Goal: Information Seeking & Learning: Learn about a topic

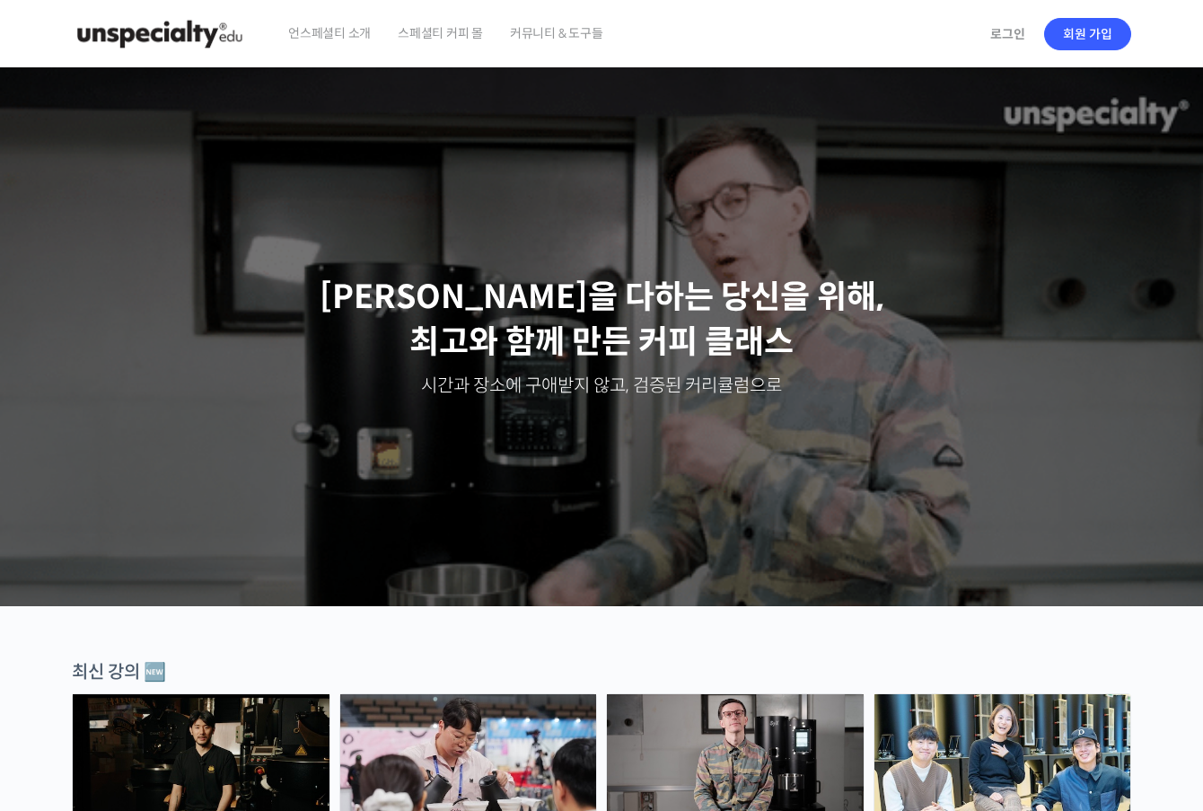
click at [1036, 40] on div "로그인 회원 가입" at bounding box center [1056, 33] width 152 height 41
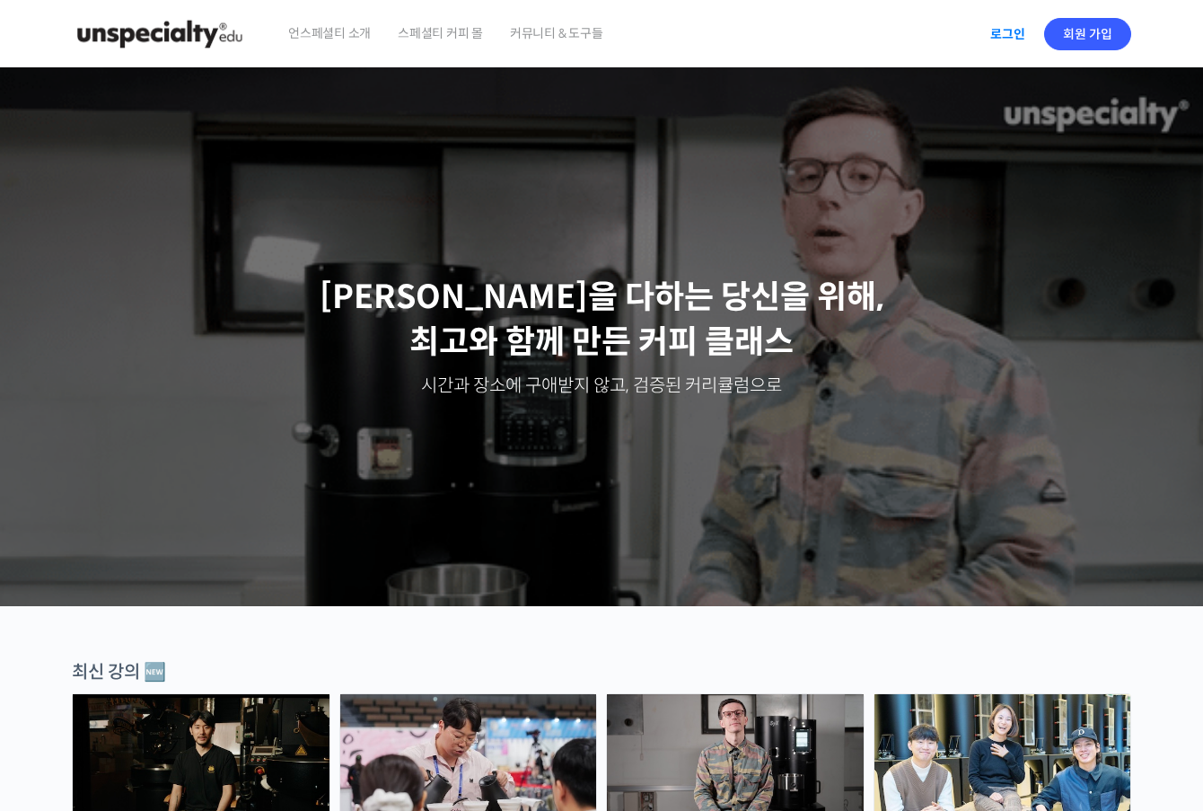
click at [1011, 34] on link "로그인" at bounding box center [1008, 33] width 57 height 41
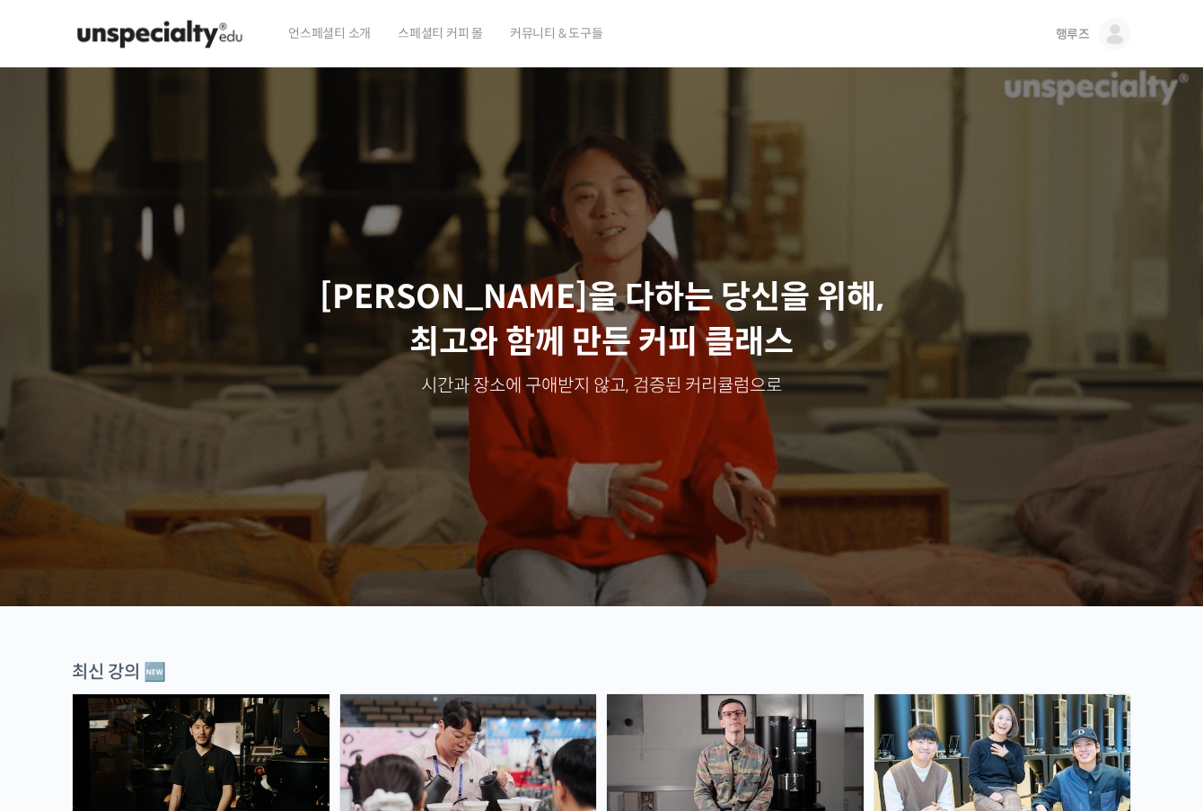
click at [1088, 38] on span "행루즈" at bounding box center [1073, 34] width 34 height 16
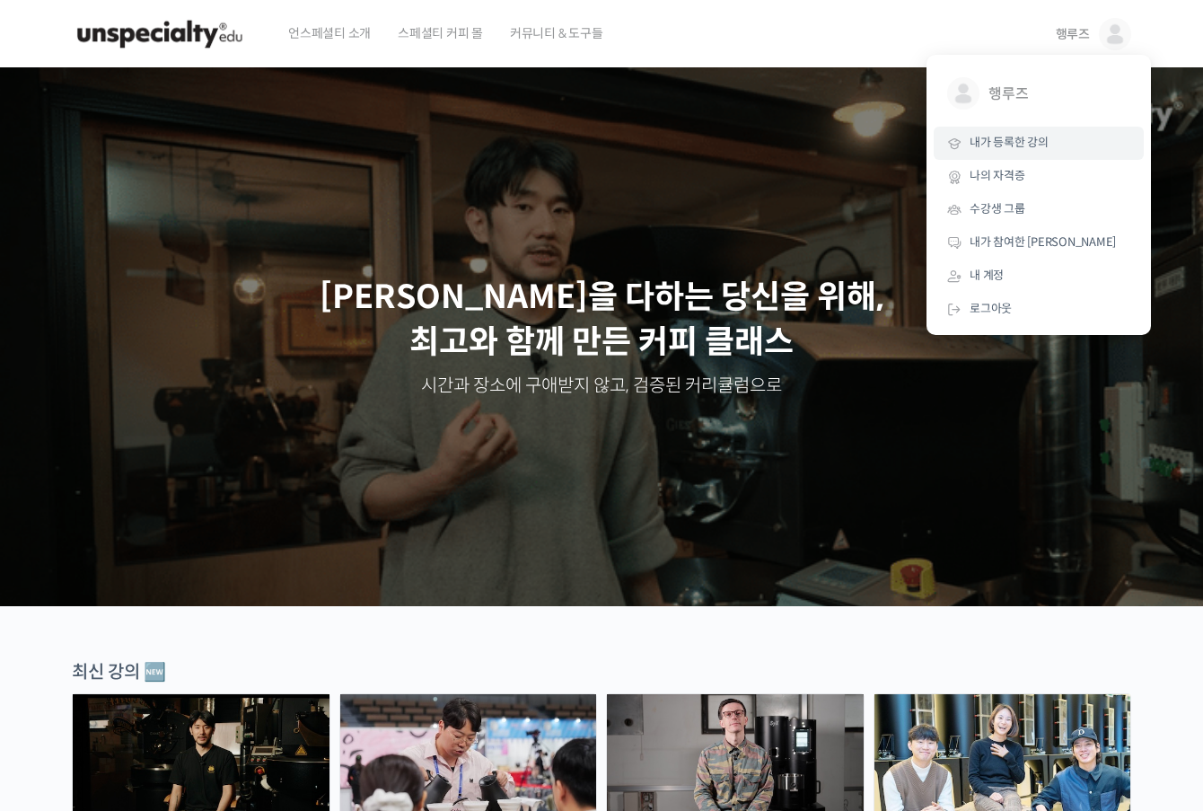
click at [1020, 136] on span "내가 등록한 강의" at bounding box center [1009, 142] width 79 height 15
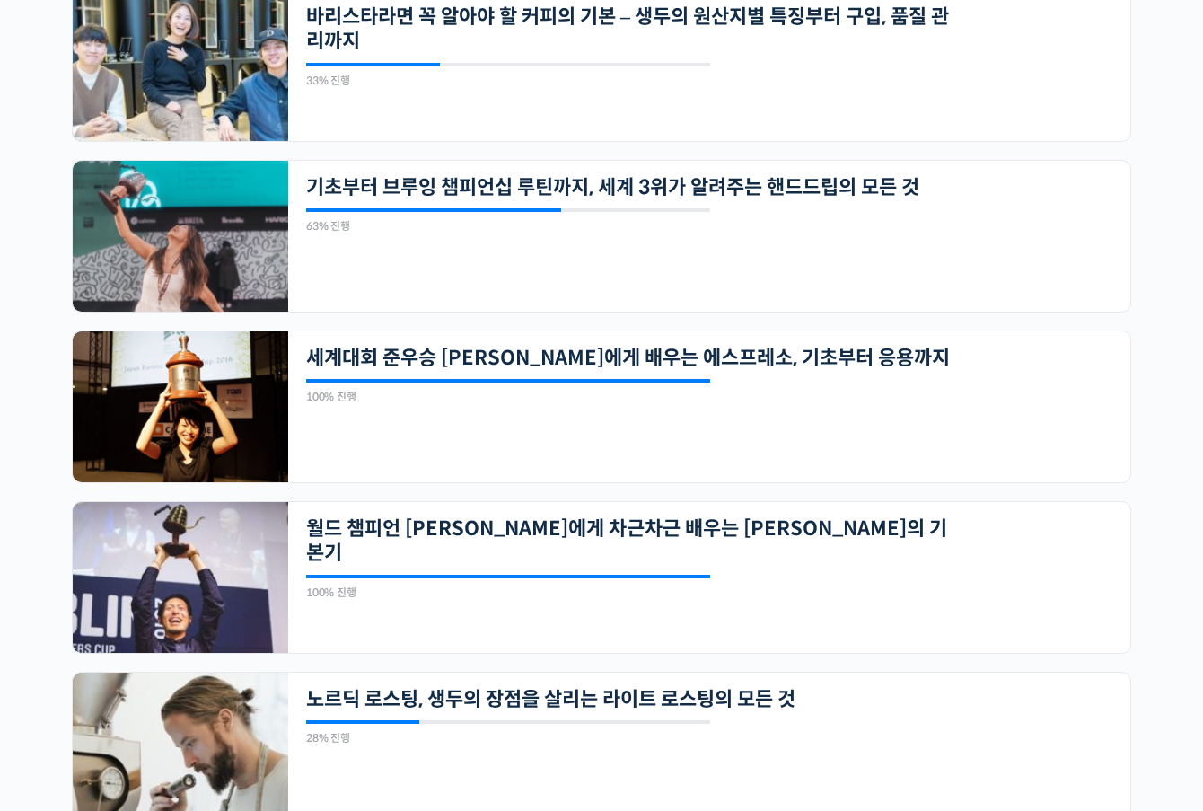
scroll to position [464, 0]
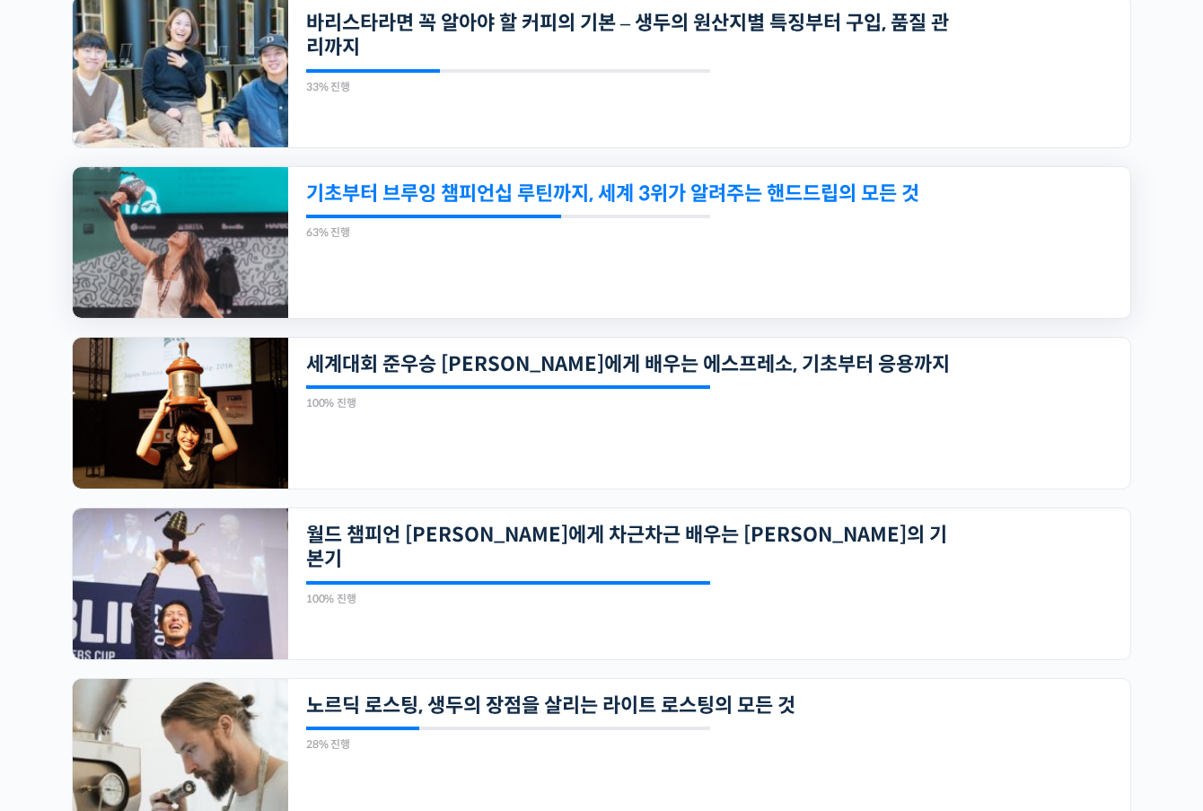
click at [505, 192] on link "기초부터 브루잉 챔피언십 루틴까지, 세계 3위가 알려주는 핸드드립의 모든 것" at bounding box center [628, 193] width 645 height 24
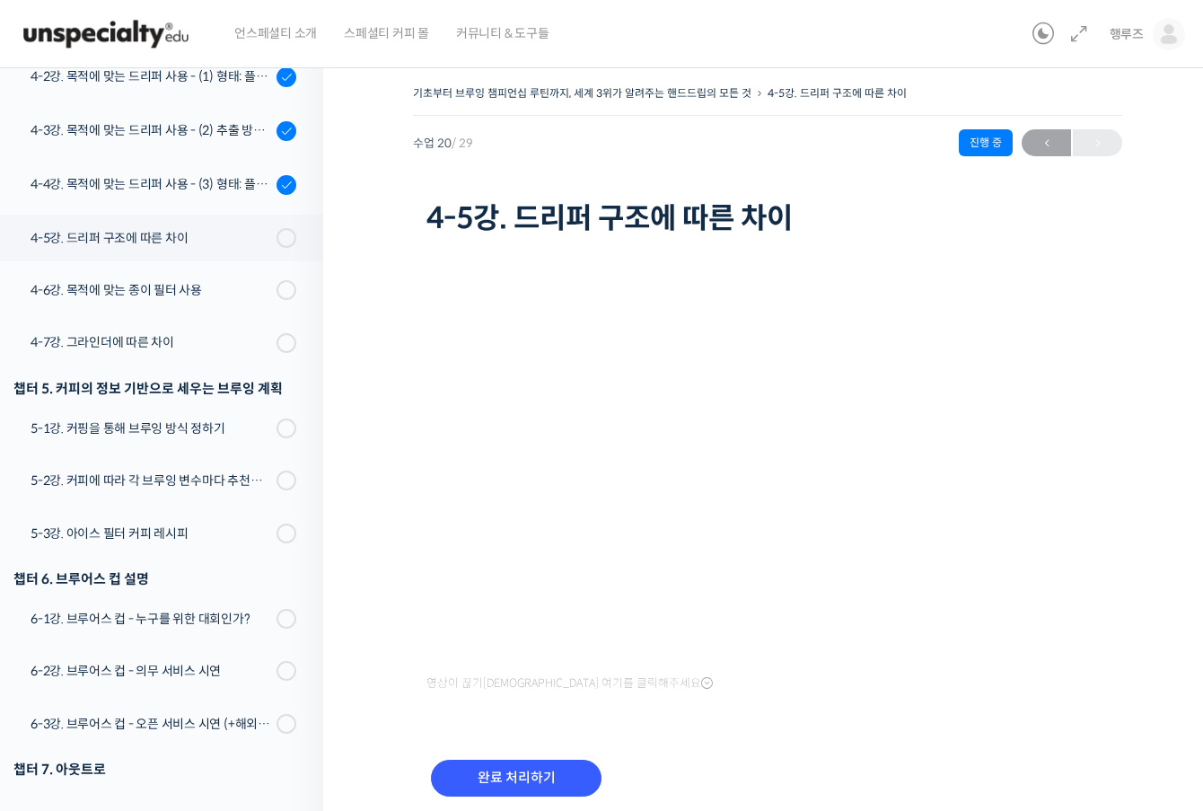
scroll to position [1385, 0]
